Goal: Navigation & Orientation: Find specific page/section

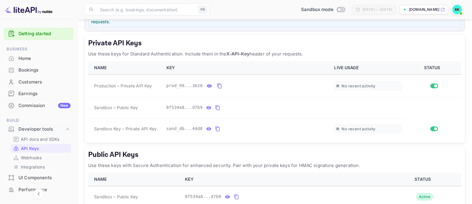
scroll to position [56, 0]
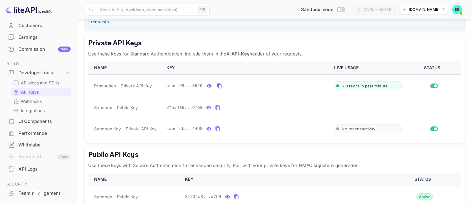
click at [50, 82] on p "API docs and SDKs" at bounding box center [40, 82] width 39 height 6
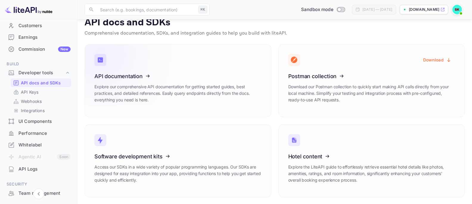
scroll to position [10, 0]
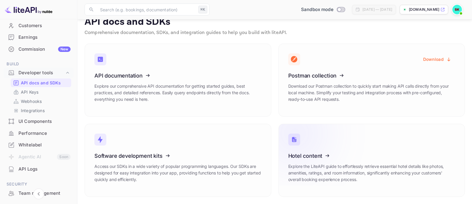
click at [316, 151] on icon at bounding box center [325, 154] width 93 height 61
click at [43, 93] on link "API Keys" at bounding box center [41, 92] width 56 height 6
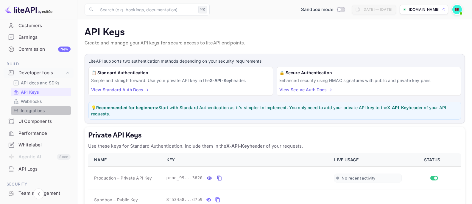
click at [41, 110] on p "Integrations" at bounding box center [33, 110] width 24 height 6
click at [40, 108] on p "Integrations" at bounding box center [33, 110] width 24 height 6
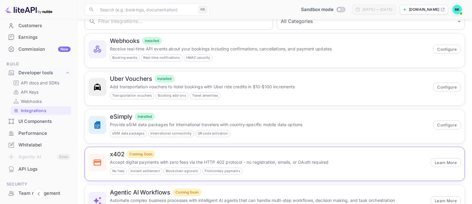
scroll to position [68, 0]
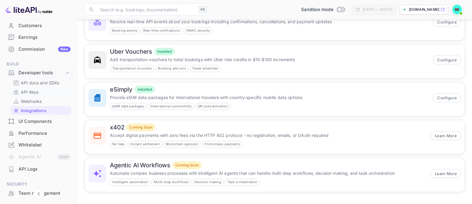
click at [40, 90] on link "API Keys" at bounding box center [41, 92] width 56 height 6
